Goal: Transaction & Acquisition: Purchase product/service

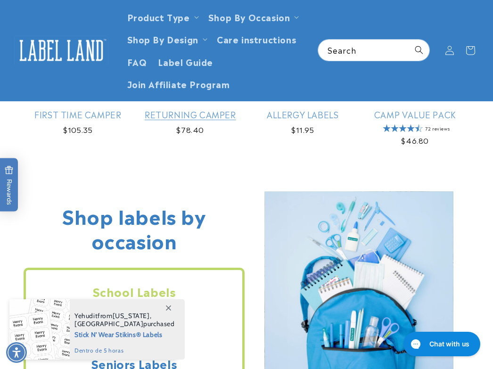
scroll to position [562, 0]
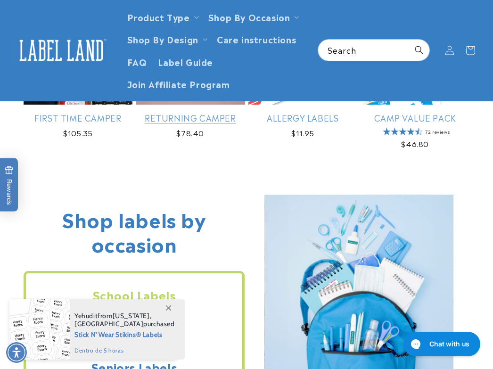
click at [49, 55] on link "Returning Camper" at bounding box center [190, 117] width 109 height 11
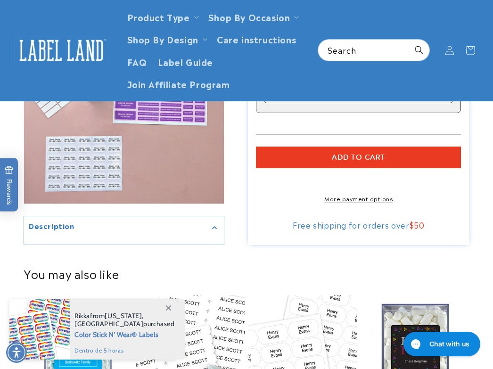
drag, startPoint x: 346, startPoint y: 200, endPoint x: 346, endPoint y: 211, distance: 10.4
click at [346, 201] on shopify-accelerated-checkout "More payment options" at bounding box center [358, 188] width 205 height 29
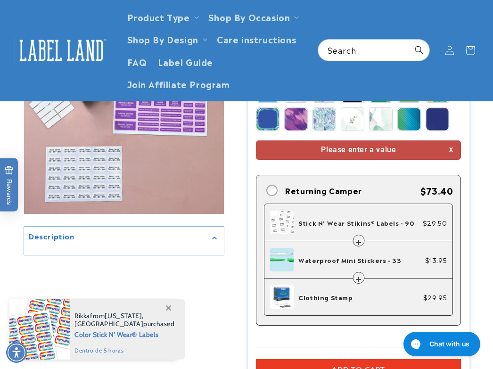
click at [347, 212] on div "Line 1 Please enter a value Line 2 ." at bounding box center [358, 108] width 205 height 472
click at [347, 74] on img at bounding box center [352, 62] width 23 height 23
